Goal: Transaction & Acquisition: Book appointment/travel/reservation

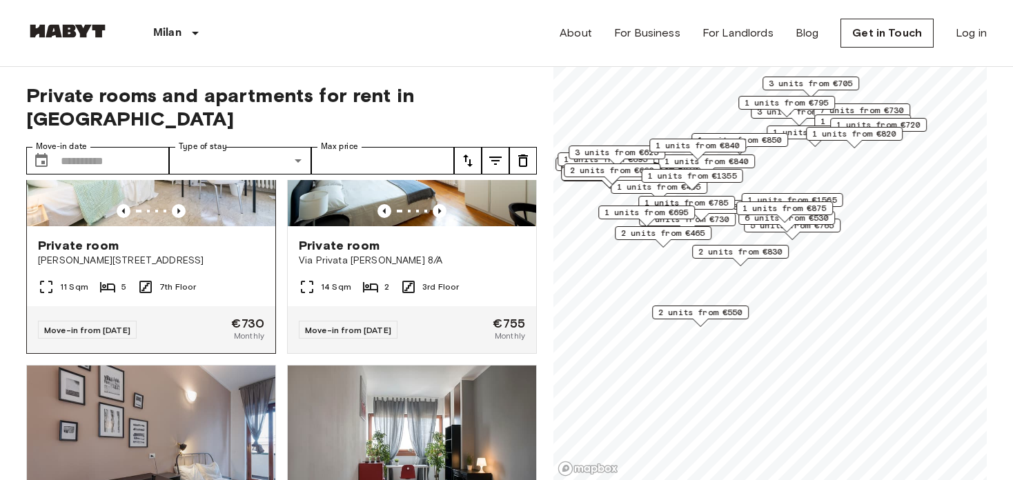
scroll to position [119, 0]
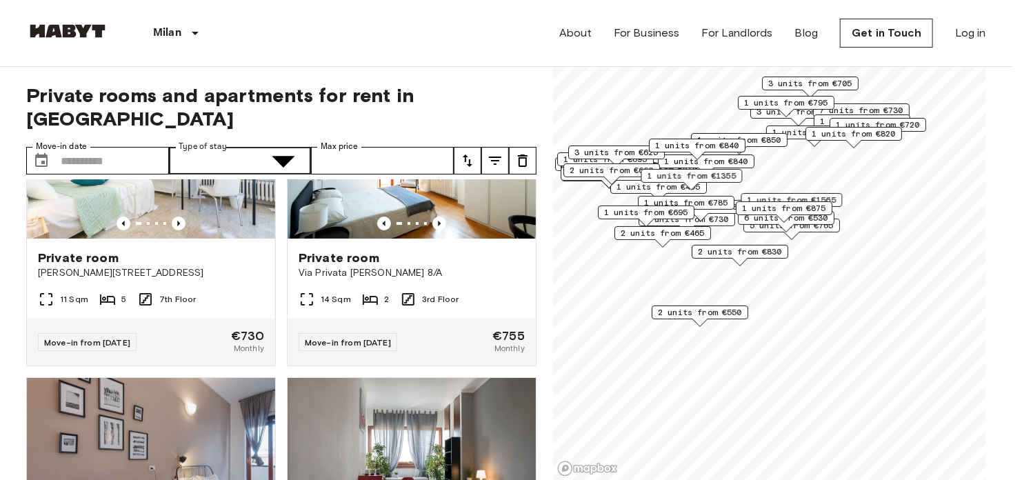
type input "**********"
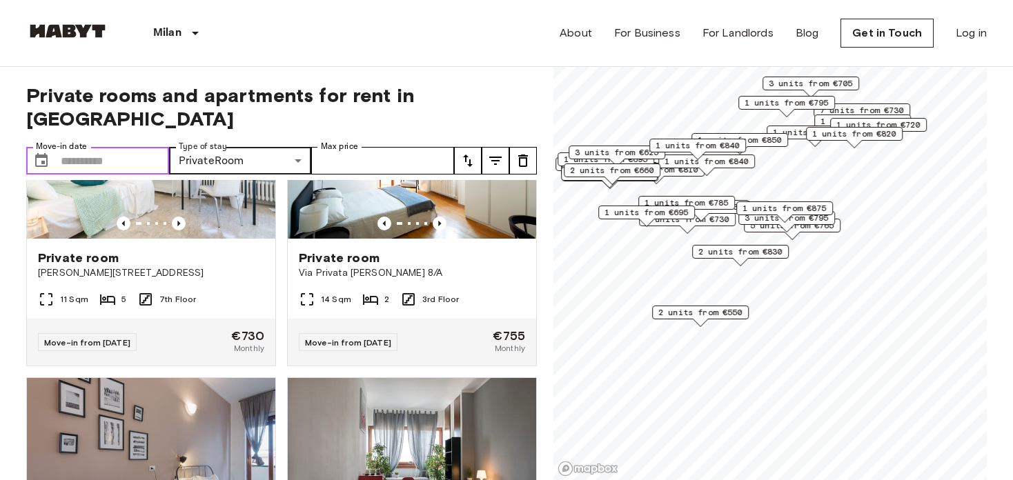
click at [134, 147] on input "Move-in date" at bounding box center [115, 161] width 108 height 28
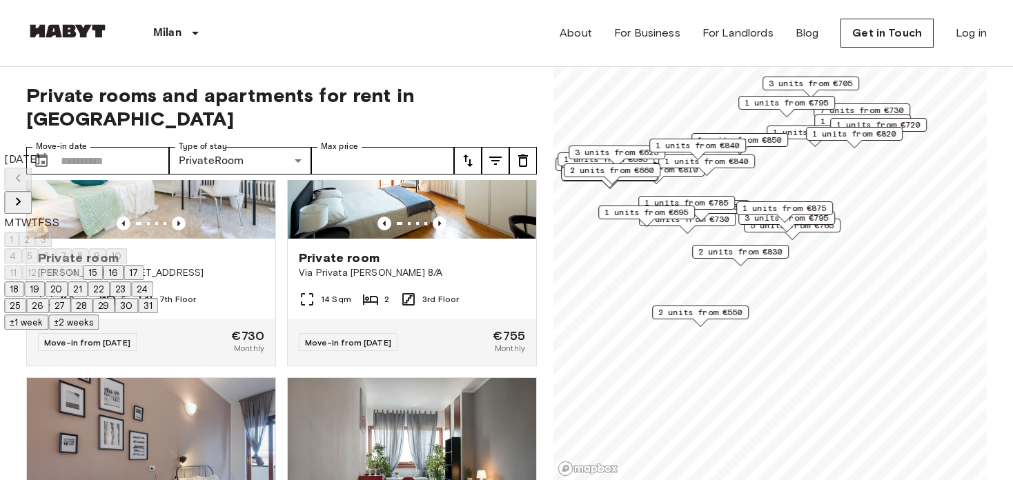
click at [26, 193] on icon "Next month" at bounding box center [18, 201] width 17 height 17
click at [92, 297] on button "25" at bounding box center [81, 288] width 22 height 15
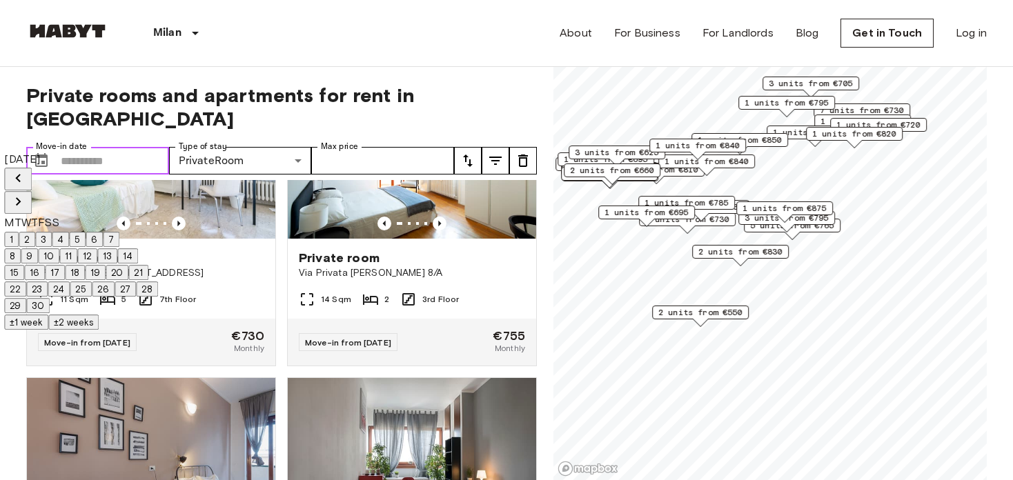
type input "**********"
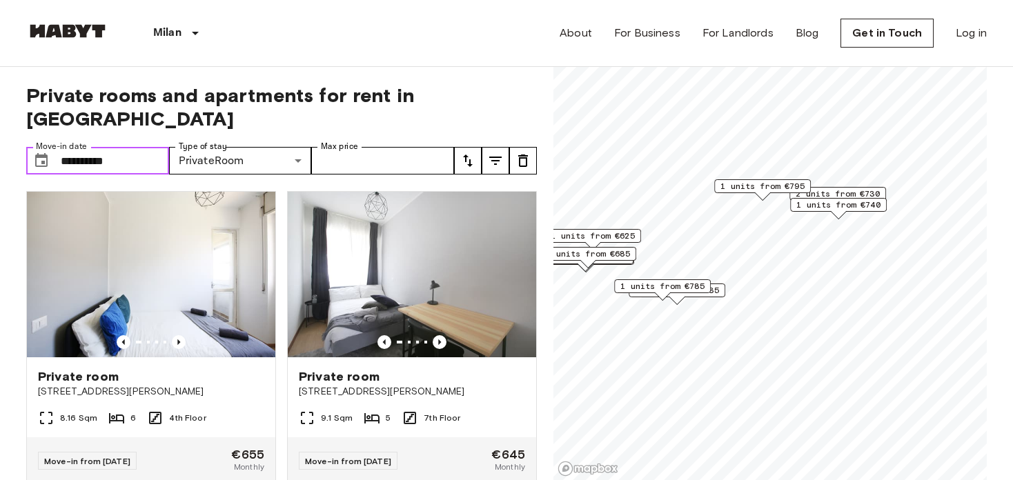
drag, startPoint x: 873, startPoint y: 116, endPoint x: 849, endPoint y: 199, distance: 86.9
click at [849, 199] on span "1 units from €740" at bounding box center [838, 205] width 84 height 12
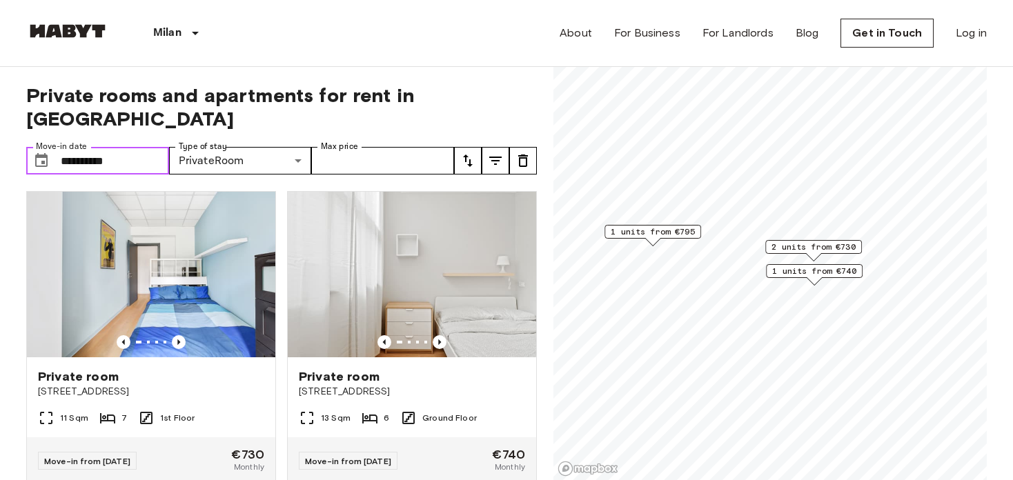
click at [828, 247] on span "2 units from €730" at bounding box center [813, 247] width 84 height 12
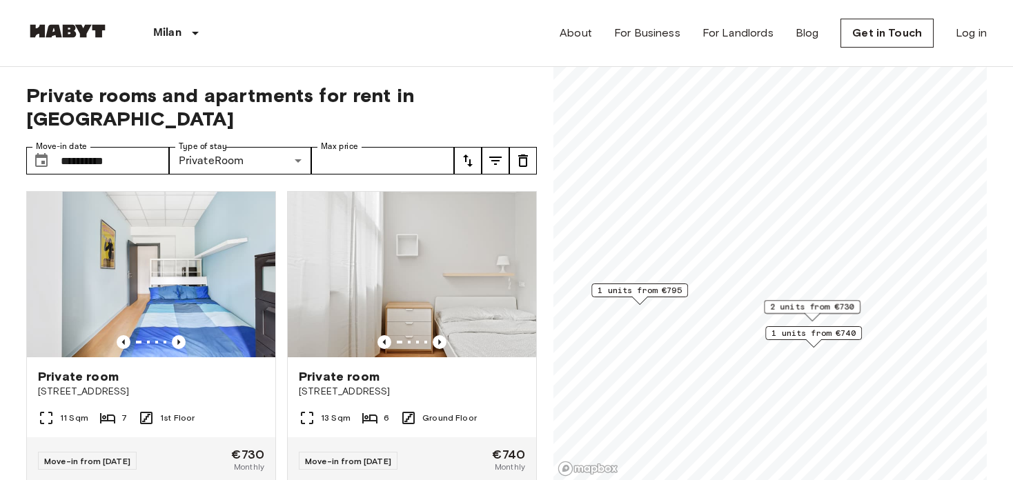
click at [800, 336] on span "1 units from €740" at bounding box center [813, 333] width 84 height 12
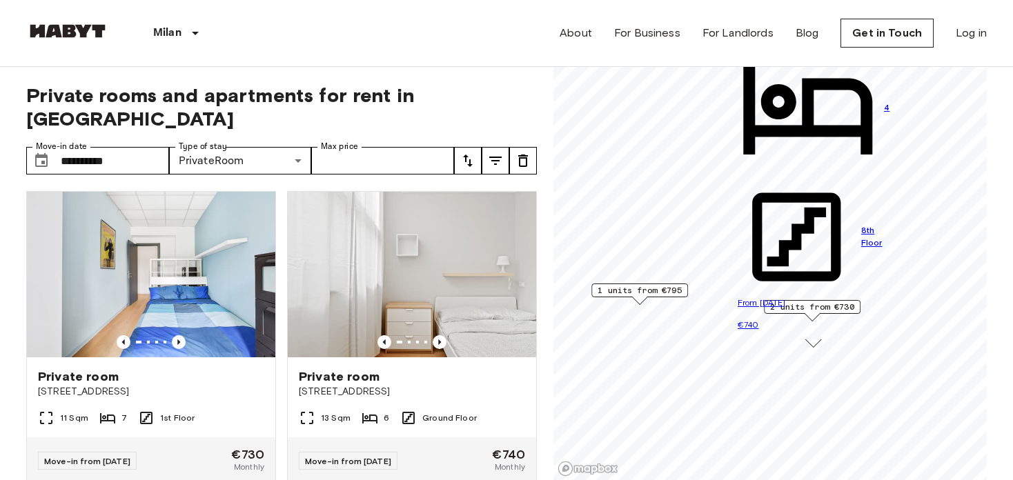
click at [626, 290] on span "1 units from €795" at bounding box center [639, 290] width 84 height 12
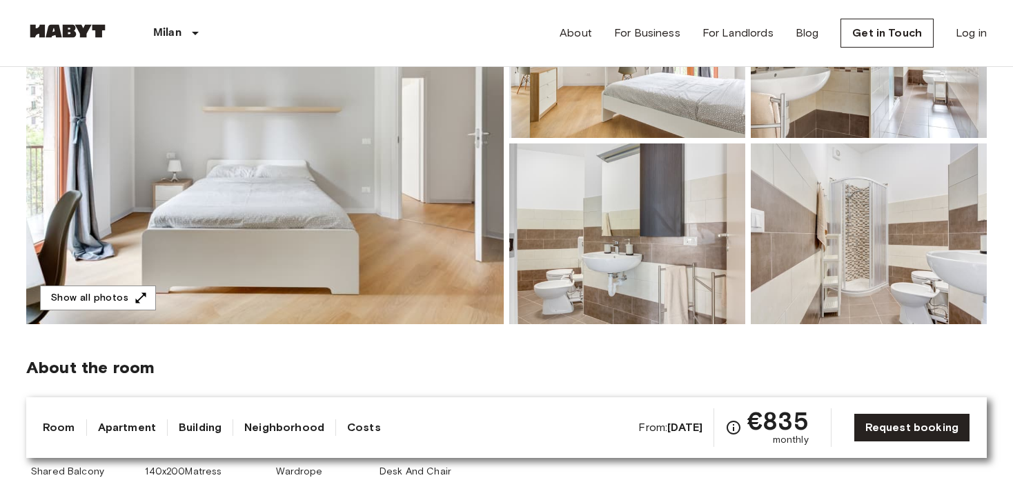
scroll to position [221, 0]
click at [410, 156] on img at bounding box center [264, 140] width 477 height 367
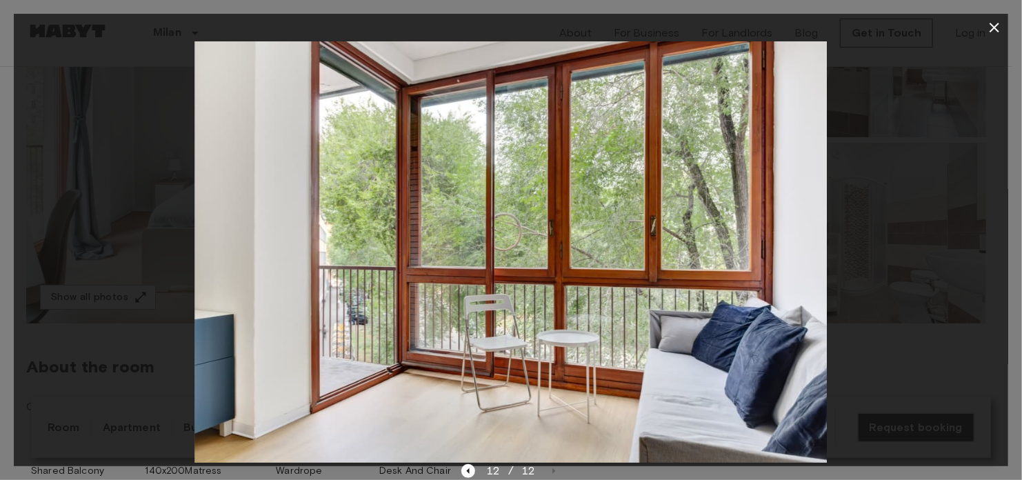
drag, startPoint x: 952, startPoint y: 166, endPoint x: 951, endPoint y: 150, distance: 15.9
click at [951, 150] on div at bounding box center [511, 252] width 995 height 422
click at [994, 21] on icon "button" at bounding box center [995, 27] width 17 height 17
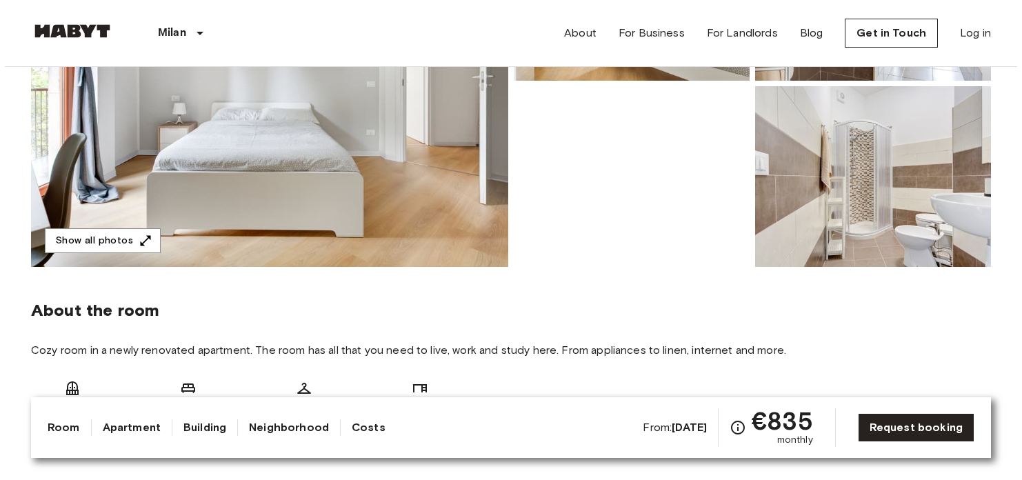
scroll to position [279, 0]
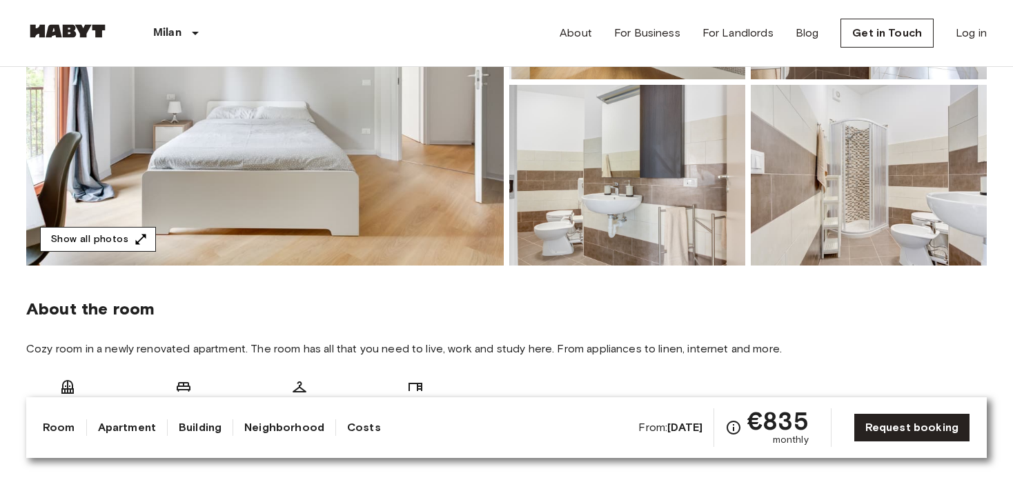
click at [120, 233] on button "Show all photos" at bounding box center [98, 240] width 116 height 26
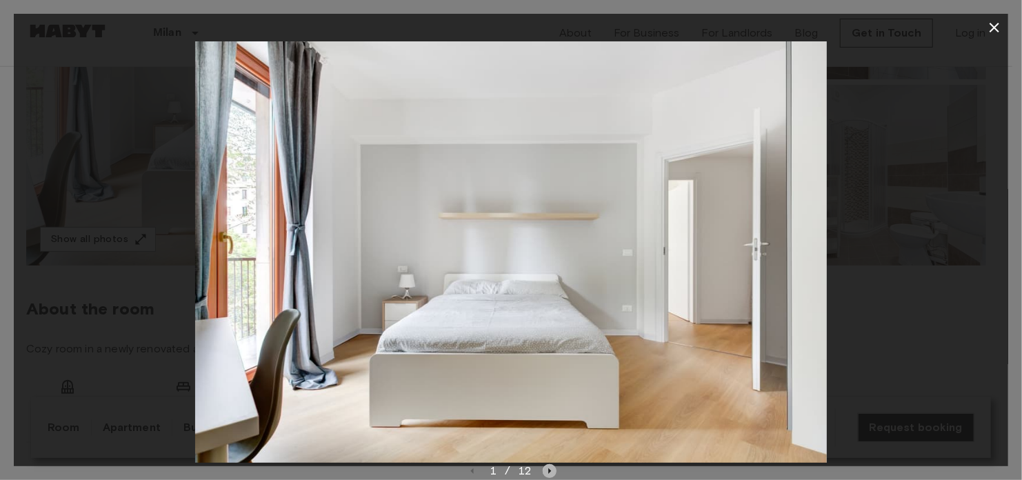
click at [545, 471] on icon "Next image" at bounding box center [550, 471] width 14 height 14
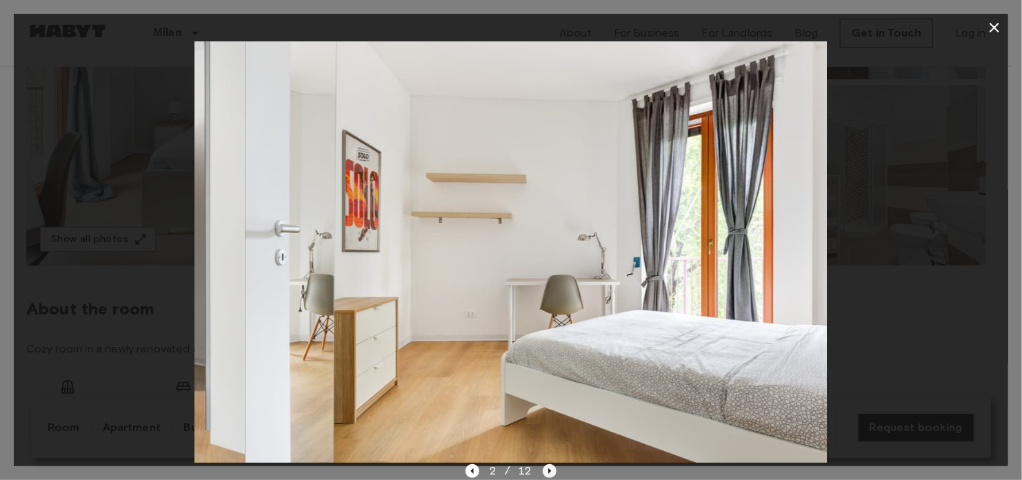
click at [545, 471] on icon "Next image" at bounding box center [550, 471] width 14 height 14
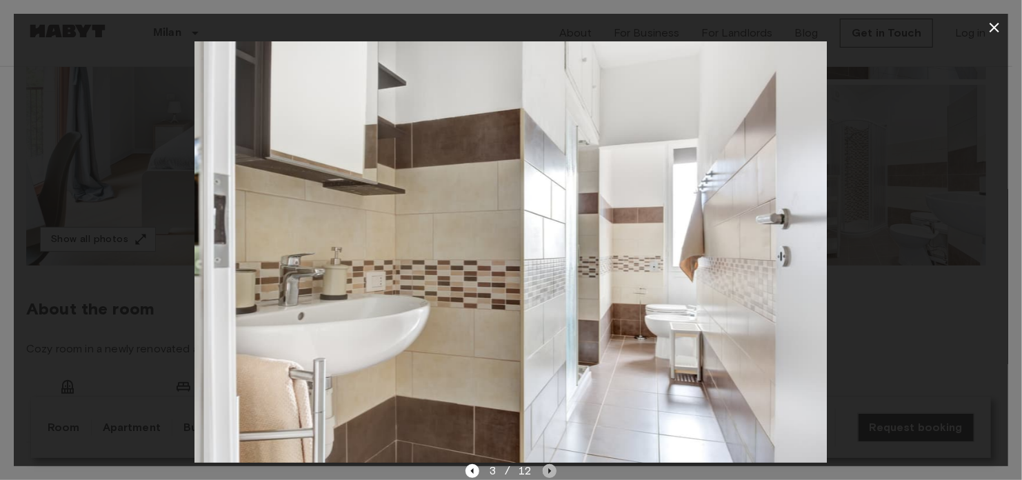
click at [545, 471] on icon "Next image" at bounding box center [550, 471] width 14 height 14
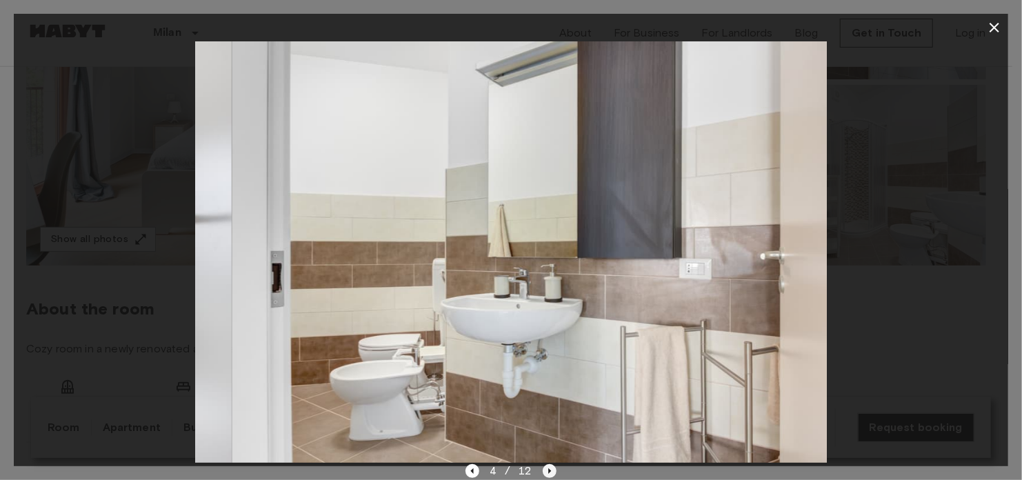
click at [545, 471] on icon "Next image" at bounding box center [550, 471] width 14 height 14
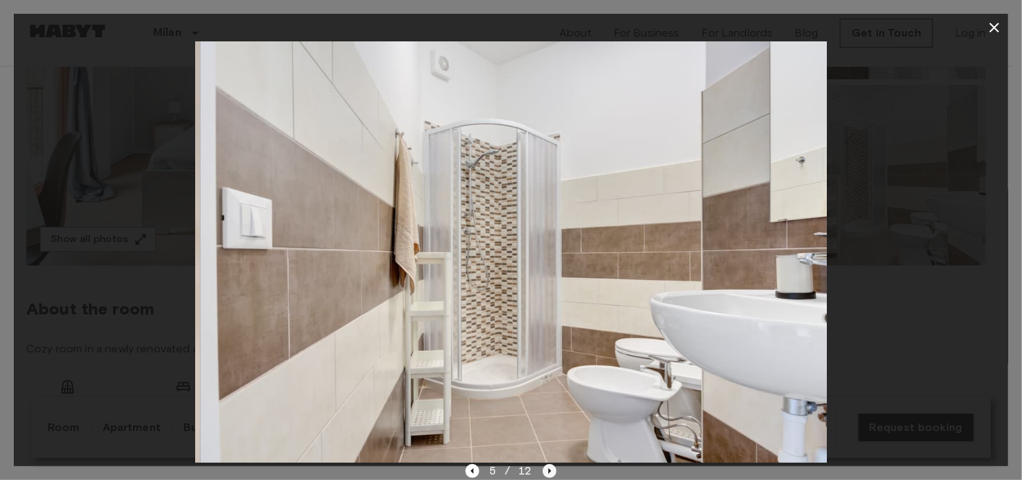
click at [545, 471] on icon "Next image" at bounding box center [550, 471] width 14 height 14
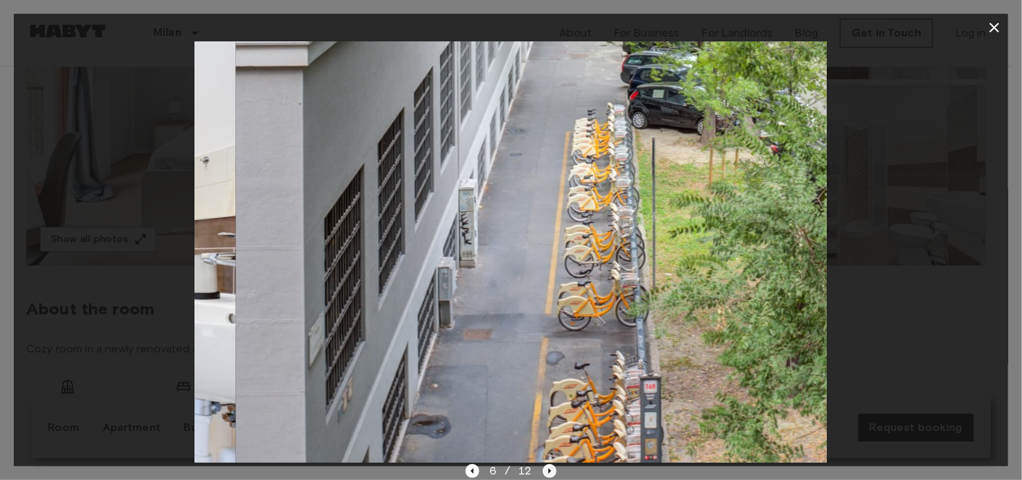
click at [545, 471] on icon "Next image" at bounding box center [550, 471] width 14 height 14
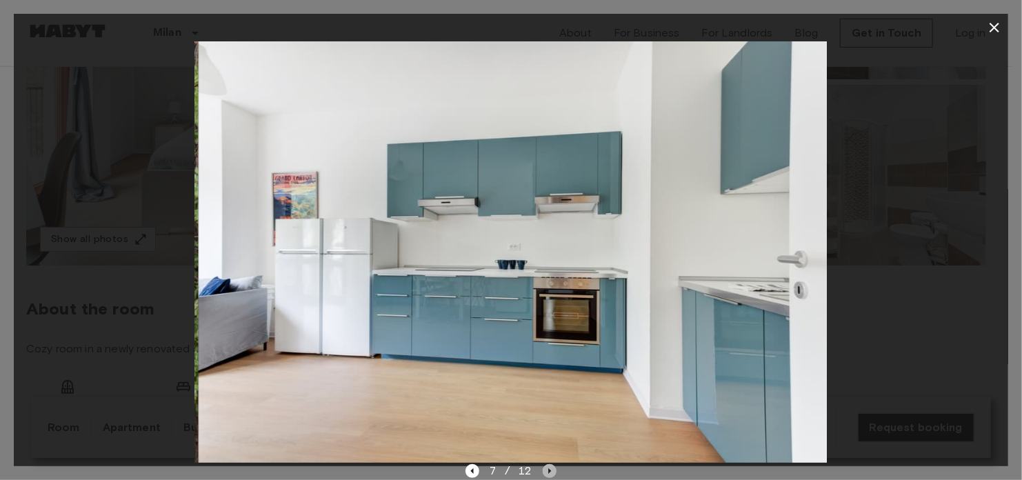
click at [545, 471] on icon "Next image" at bounding box center [550, 471] width 14 height 14
